Goal: Information Seeking & Learning: Learn about a topic

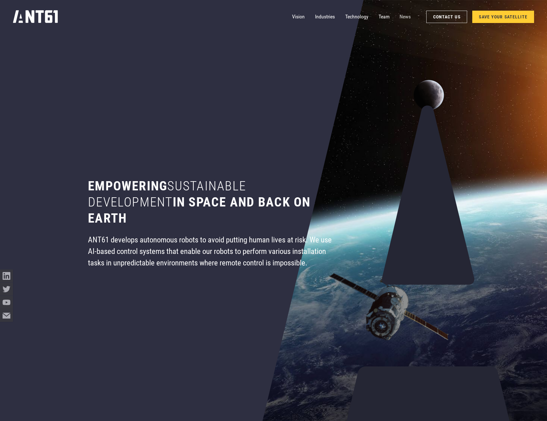
drag, startPoint x: 386, startPoint y: 15, endPoint x: 407, endPoint y: 14, distance: 21.3
click at [386, 15] on link "Team" at bounding box center [384, 16] width 11 height 13
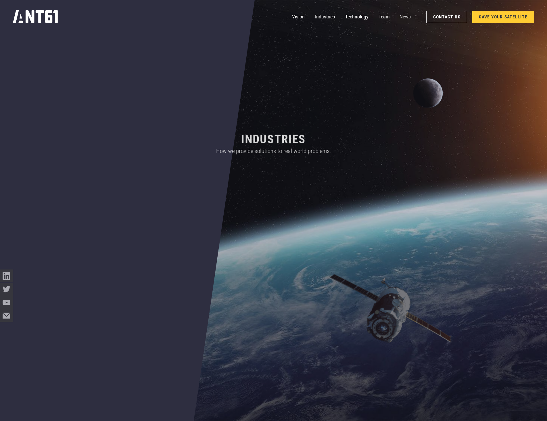
click at [407, 15] on link "News" at bounding box center [405, 16] width 11 height 13
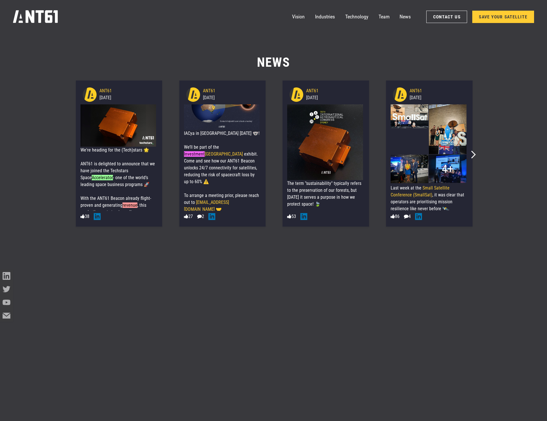
scroll to position [58, 0]
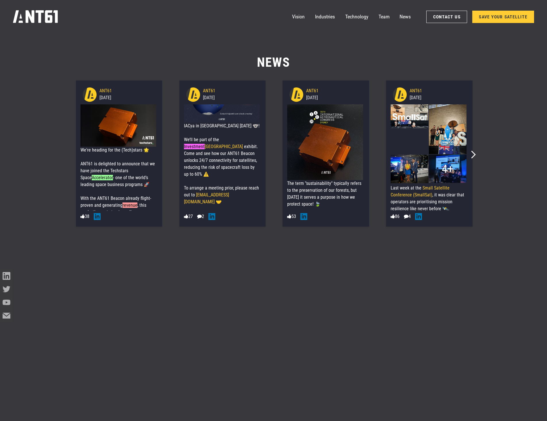
click at [118, 171] on div "We're heading for the (Tech)stars 🌟 ANT61 is delighted to announce that we have…" at bounding box center [119, 261] width 76 height 228
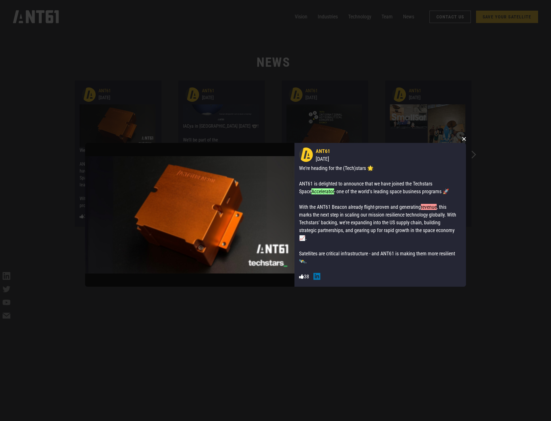
click at [463, 140] on button "×" at bounding box center [464, 138] width 9 height 9
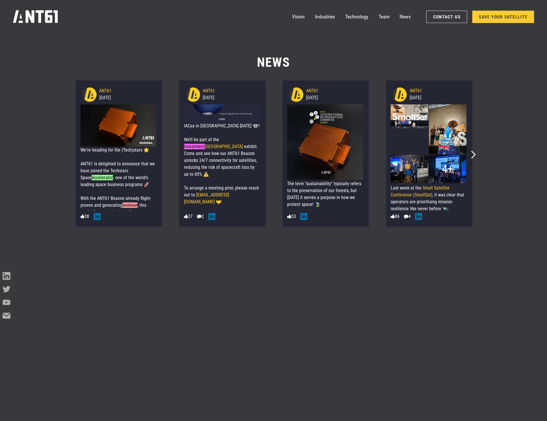
click at [114, 181] on div "We're heading for the (Tech)stars 🌟 ANT61 is delighted to announce that we have…" at bounding box center [119, 261] width 76 height 228
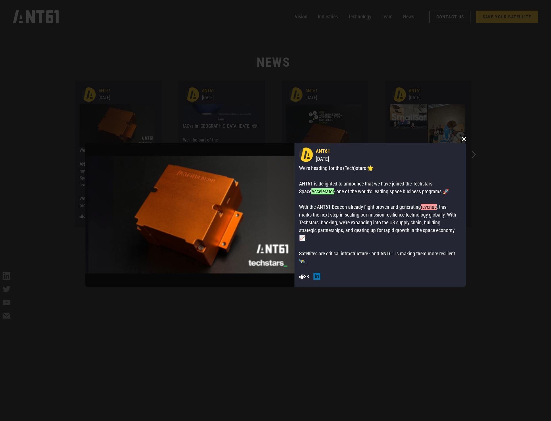
click at [463, 138] on button "×" at bounding box center [464, 138] width 9 height 9
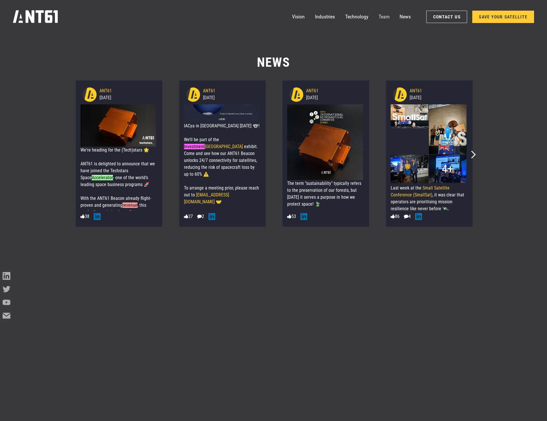
click at [385, 18] on link "Team" at bounding box center [384, 16] width 11 height 13
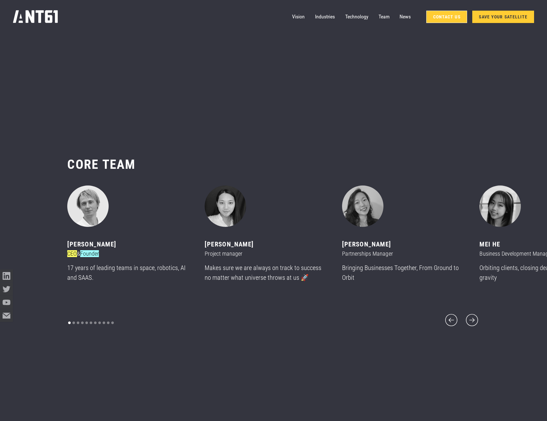
scroll to position [5017, 0]
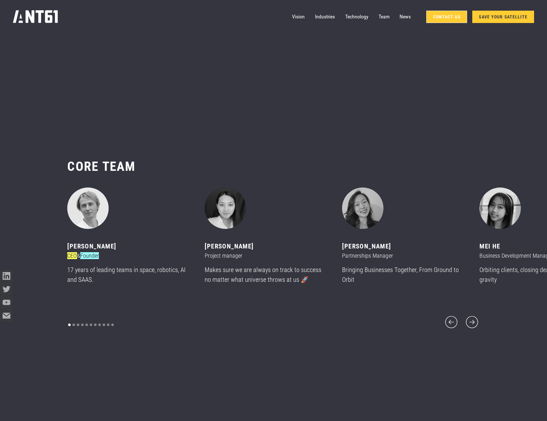
click at [449, 17] on link "Contact Us" at bounding box center [446, 17] width 41 height 12
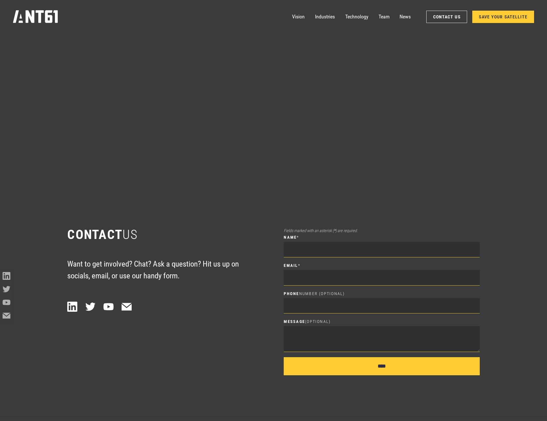
scroll to position [5730, 0]
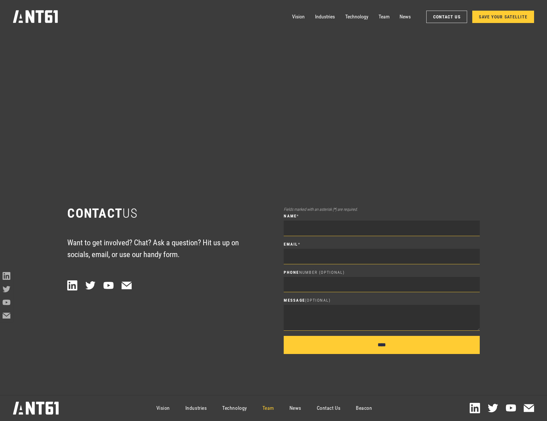
click at [275, 409] on link "Team" at bounding box center [268, 407] width 27 height 23
click at [334, 407] on link "Contact Us" at bounding box center [328, 407] width 39 height 23
click at [476, 409] on icon at bounding box center [475, 408] width 10 height 10
click at [333, 165] on div "Contact US Want to get involved? Chat? Ask a question? Hit us up on socials, em…" at bounding box center [273, 279] width 412 height 231
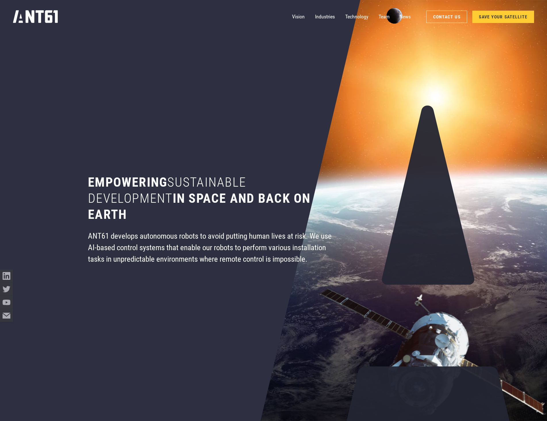
scroll to position [0, 0]
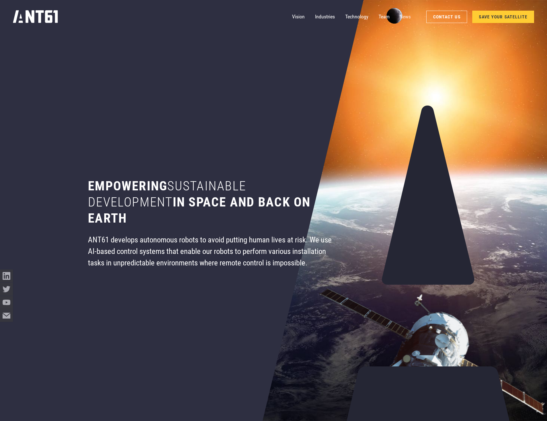
click at [402, 17] on link "News" at bounding box center [405, 16] width 11 height 13
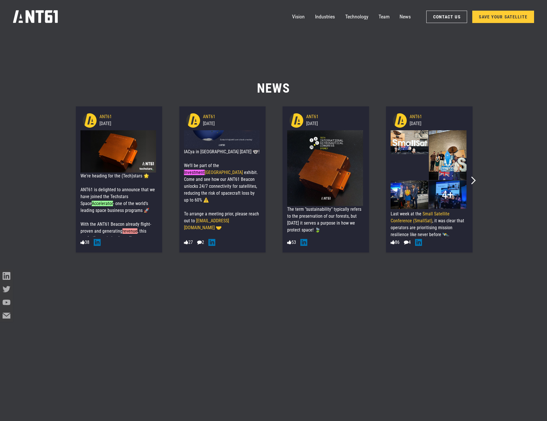
scroll to position [5438, 0]
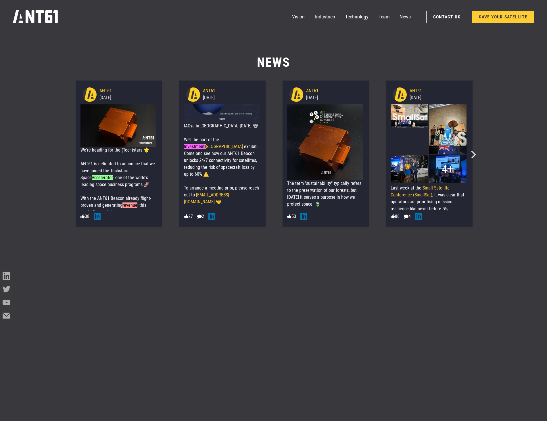
click at [122, 162] on div "We're heading for the (Tech)stars 🌟 ANT61 is delighted to announce that we have…" at bounding box center [119, 261] width 76 height 228
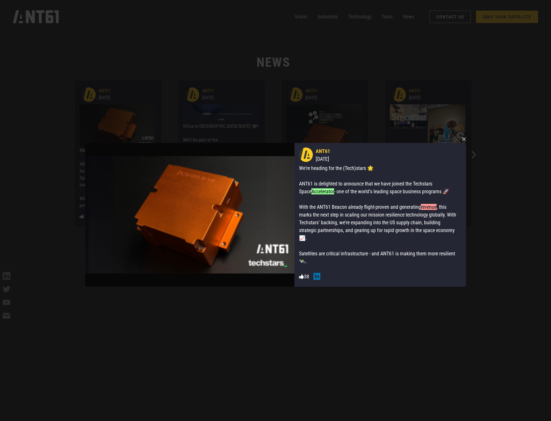
click at [242, 254] on img at bounding box center [190, 215] width 210 height 144
click at [463, 137] on button "×" at bounding box center [464, 138] width 9 height 9
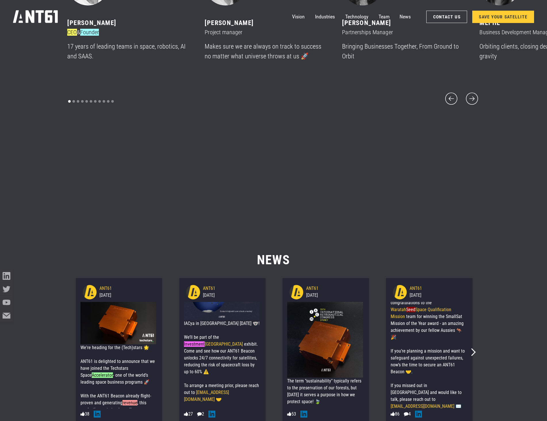
scroll to position [5237, 0]
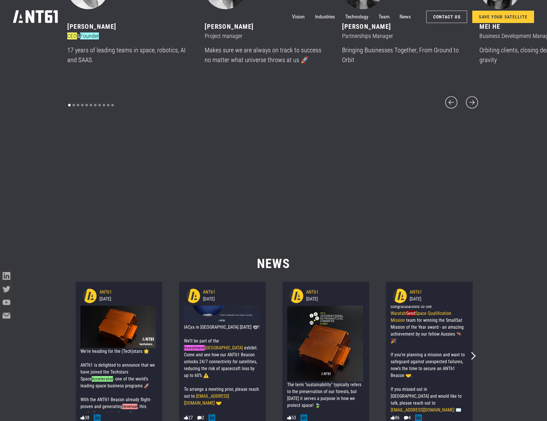
click at [483, 156] on section "CORE team ‍ Mikhail asavkin CEO & Founder 17 years of leading teams in space, r…" at bounding box center [273, 24] width 547 height 421
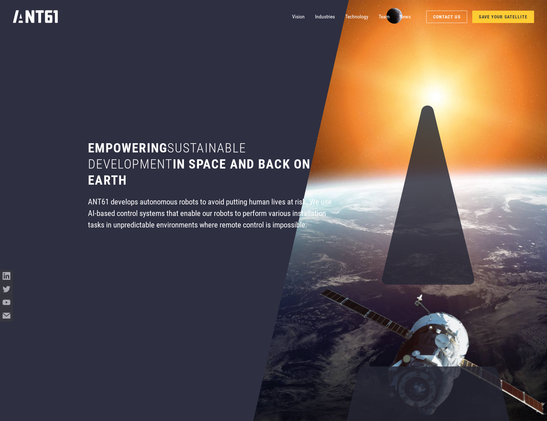
scroll to position [0, 0]
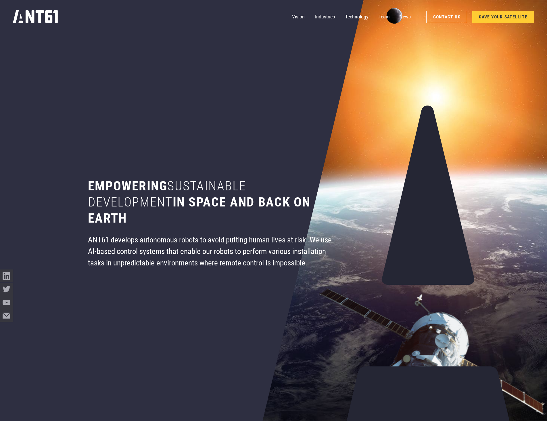
click at [50, 14] on icon "home" at bounding box center [36, 16] width 46 height 13
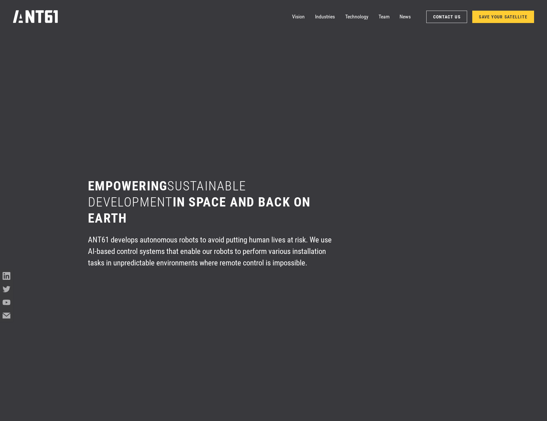
scroll to position [5472, 0]
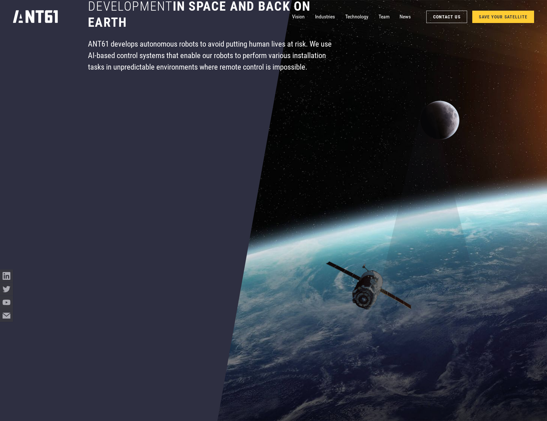
scroll to position [201, 0]
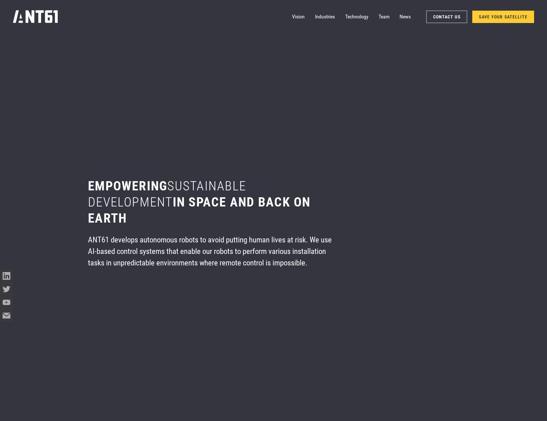
scroll to position [5051, 0]
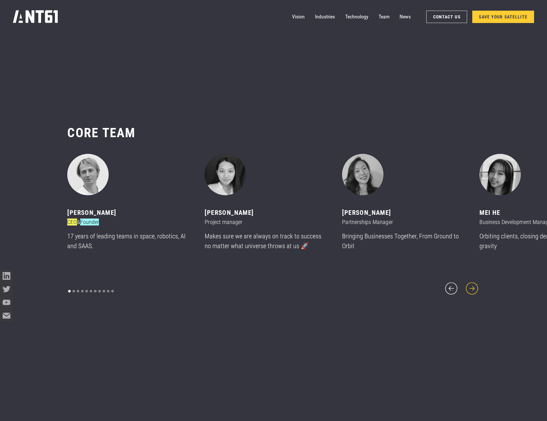
click at [475, 285] on icon "next slide" at bounding box center [472, 289] width 16 height 16
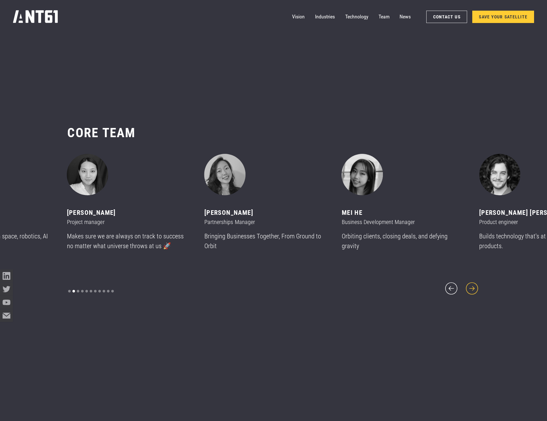
click at [475, 285] on icon "next slide" at bounding box center [472, 289] width 16 height 16
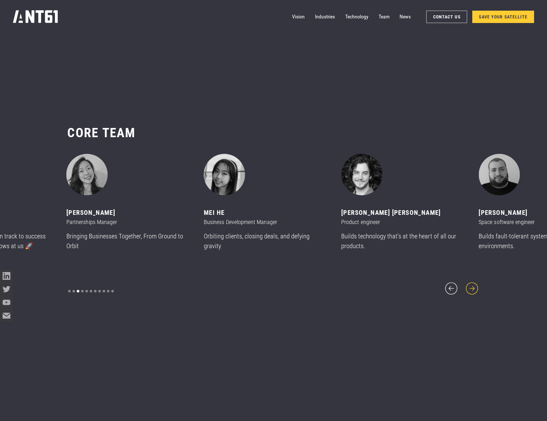
click at [475, 285] on icon "next slide" at bounding box center [472, 289] width 16 height 16
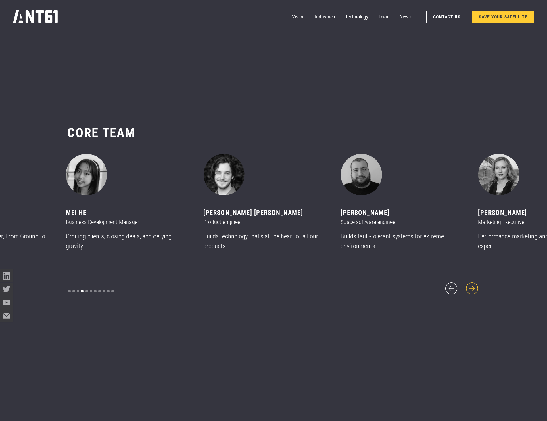
click at [475, 285] on icon "next slide" at bounding box center [472, 289] width 16 height 16
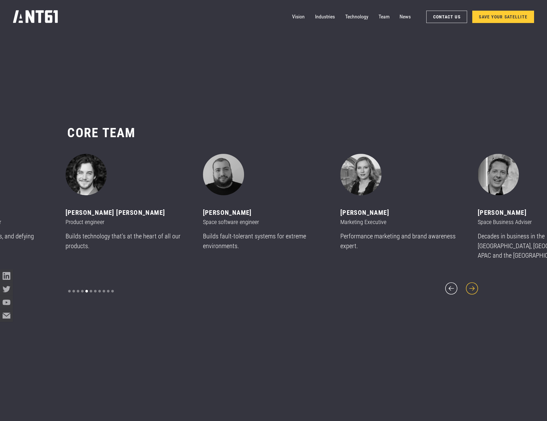
click at [475, 285] on icon "next slide" at bounding box center [472, 289] width 16 height 16
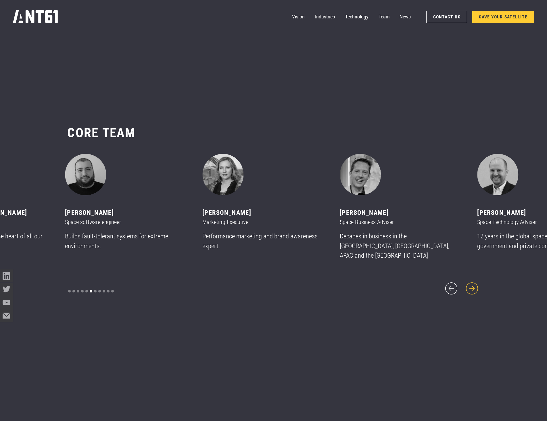
click at [475, 285] on icon "next slide" at bounding box center [472, 289] width 16 height 16
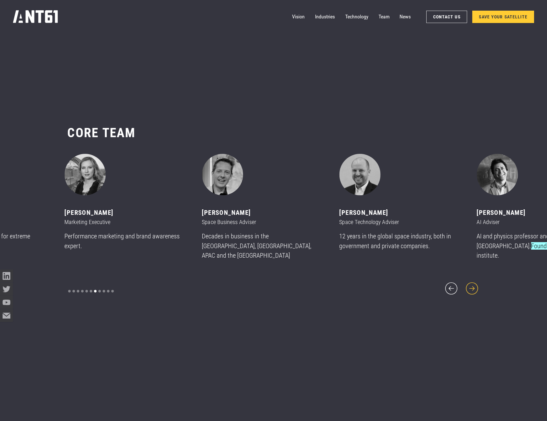
click at [475, 285] on icon "next slide" at bounding box center [472, 289] width 16 height 16
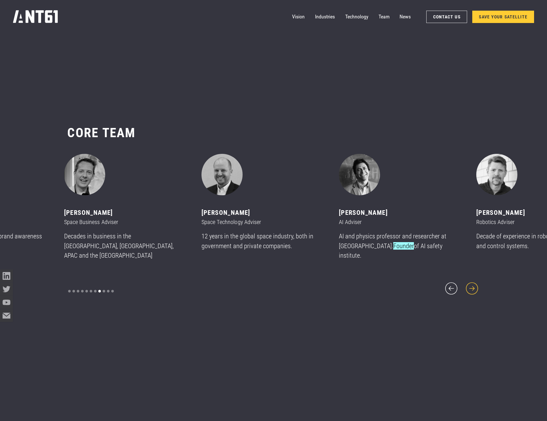
click at [475, 285] on icon "next slide" at bounding box center [472, 289] width 16 height 16
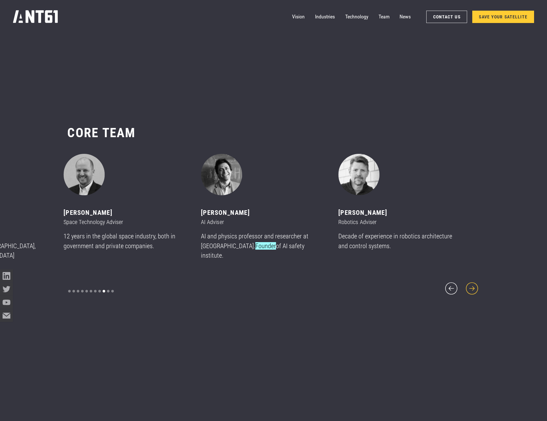
click at [475, 285] on icon "next slide" at bounding box center [472, 289] width 16 height 16
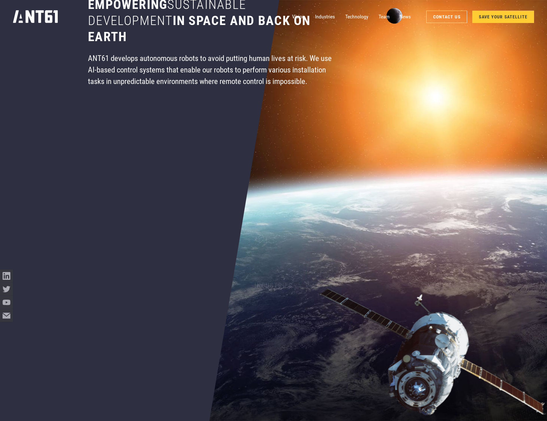
scroll to position [86, 0]
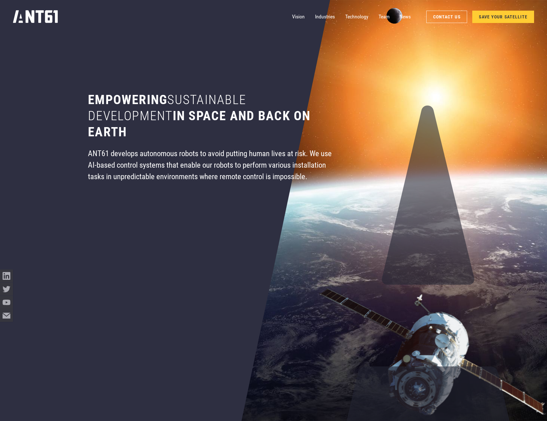
click at [177, 163] on div "ANT61 develops autonomous robots to avoid putting human lives at risk. We use A…" at bounding box center [212, 165] width 249 height 35
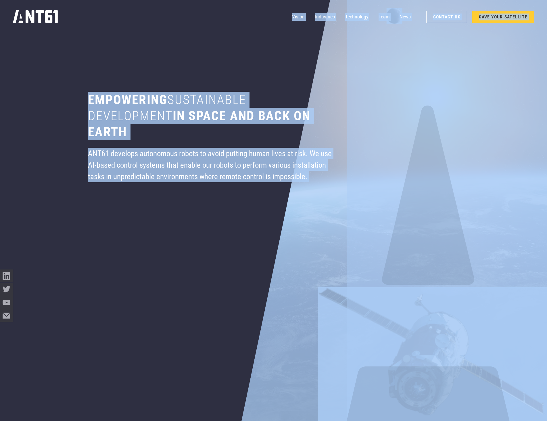
copy body "Vision Industries Industries Technology Team News Contact Us SAVE YOUR SATELLIT…"
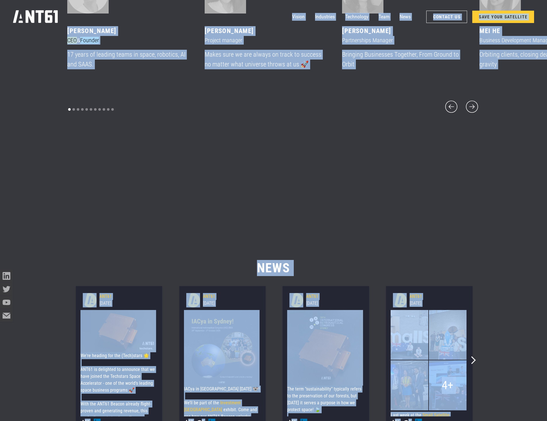
scroll to position [5405, 0]
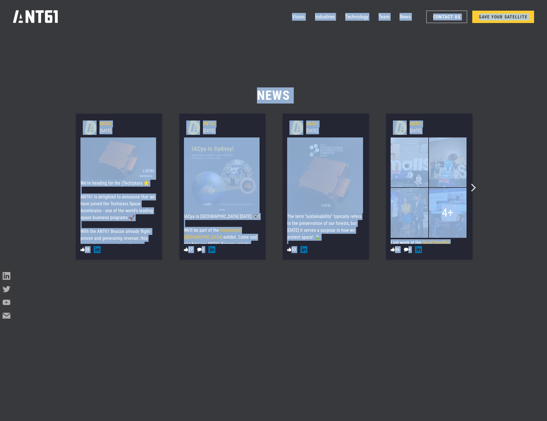
copy body "Vision Industries Industries Technology Team News Contact Us SAVE YOUR SATELLIT…"
click at [499, 179] on section "News 236e811c9ce51d764a1689595b477b1c25e19a8275a511fd953287da237170fe 37.85 Unt…" at bounding box center [273, 277] width 547 height 421
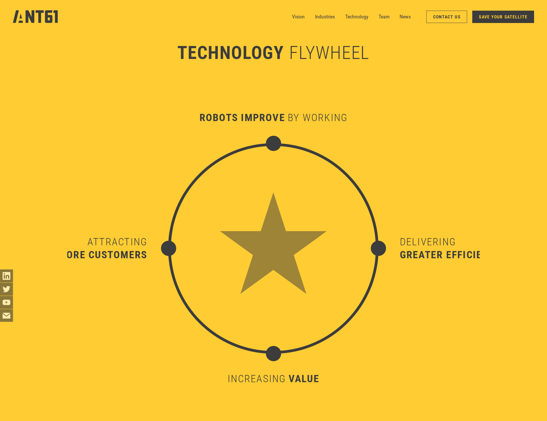
scroll to position [4284, 0]
click at [426, 257] on div "greater efficiency" at bounding box center [451, 254] width 102 height 13
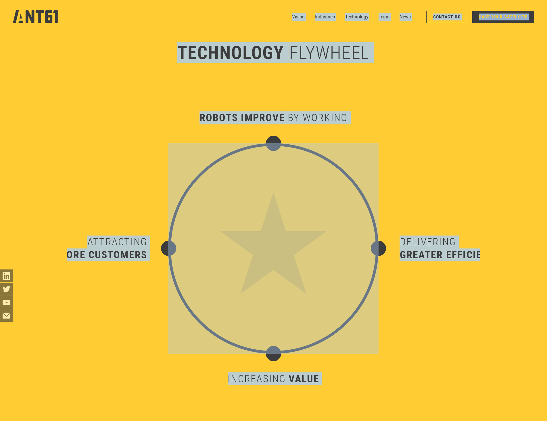
click at [449, 311] on div "Delivering greater efficiency" at bounding box center [505, 248] width 210 height 210
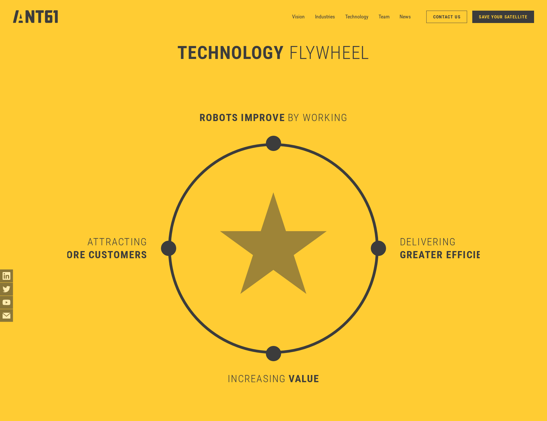
click at [482, 304] on div at bounding box center [273, 210] width 547 height 421
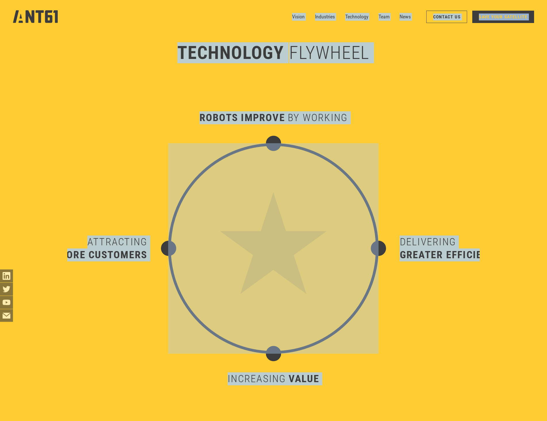
copy body "Vision Industries Industries Technology Team News Contact Us SAVE YOUR SATELLIT…"
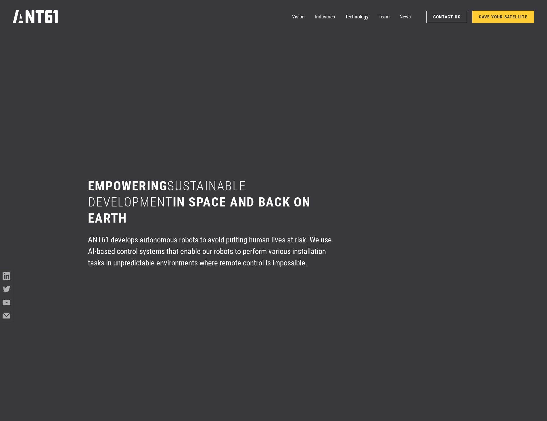
scroll to position [5472, 0]
